Goal: Find specific page/section: Find specific page/section

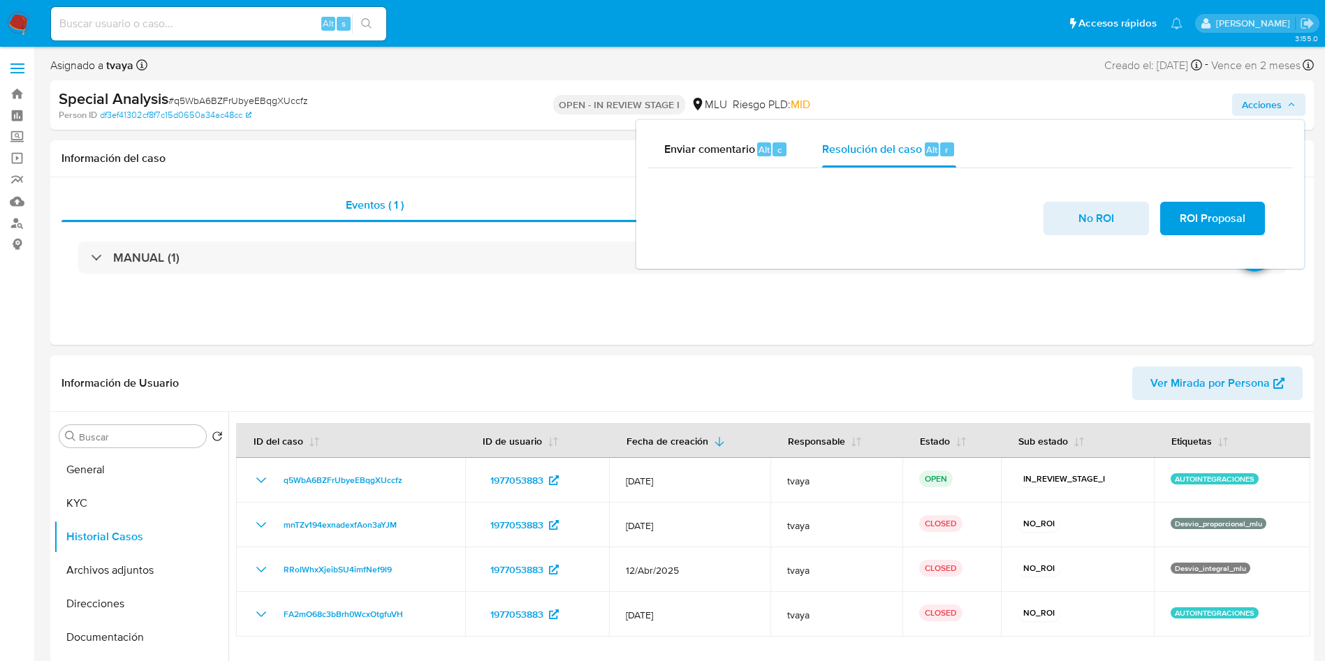
select select "10"
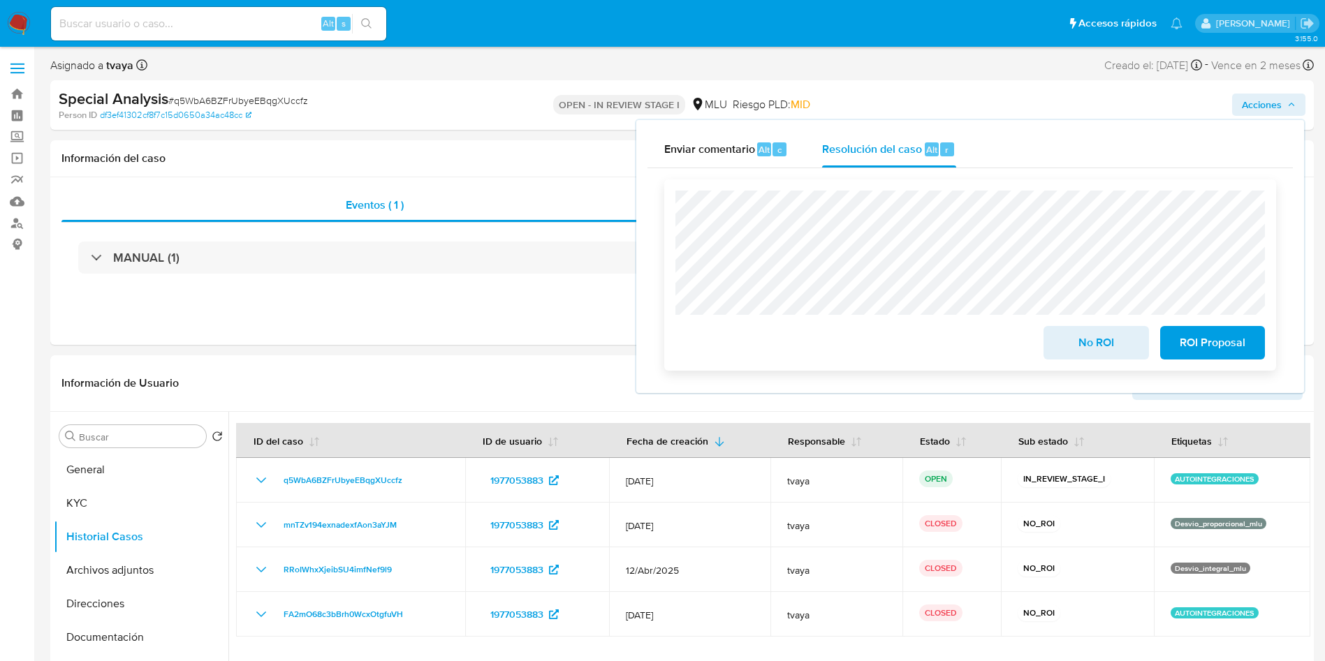
click at [1118, 344] on span "No ROI" at bounding box center [1096, 343] width 68 height 31
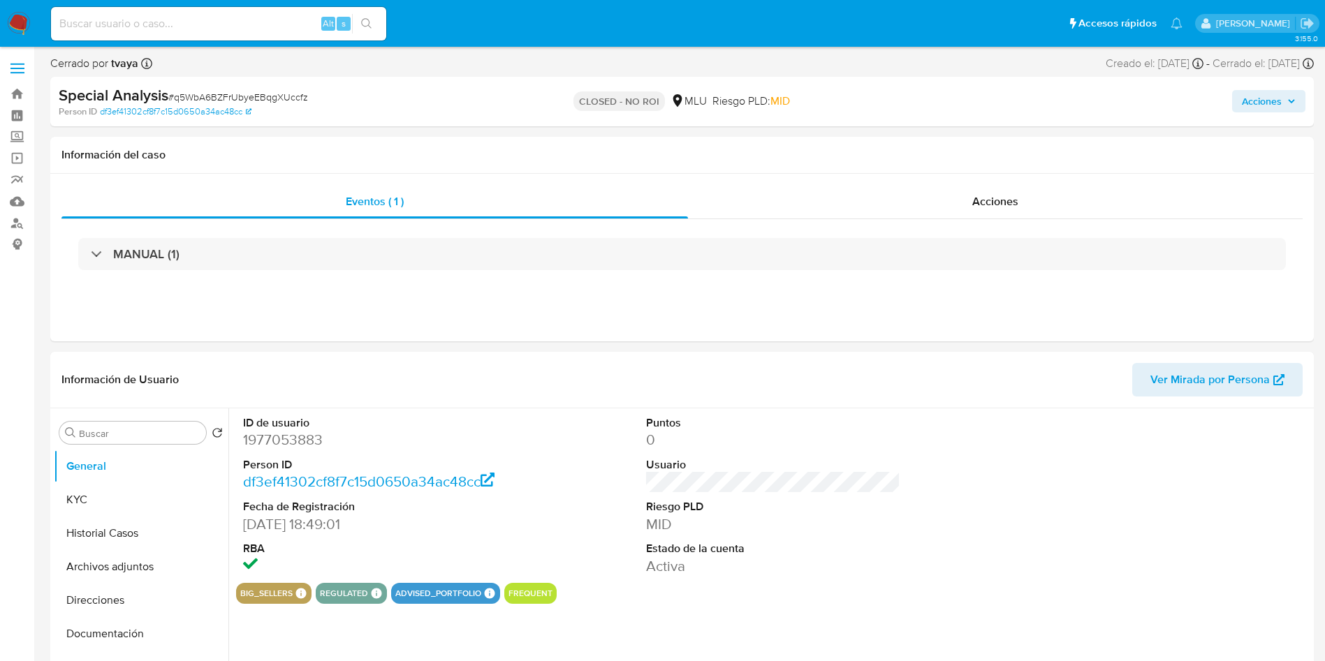
select select "10"
click at [94, 539] on button "Historial Casos" at bounding box center [135, 534] width 163 height 34
